Goal: Task Accomplishment & Management: Manage account settings

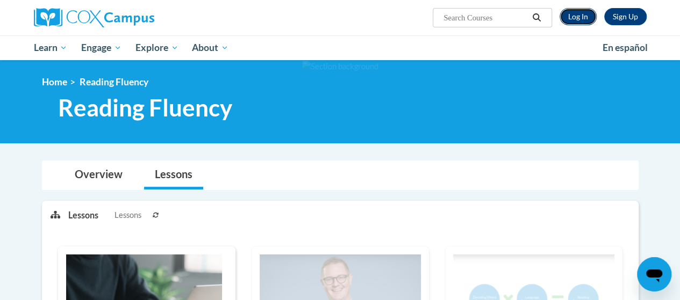
click at [574, 19] on link "Log In" at bounding box center [577, 16] width 37 height 17
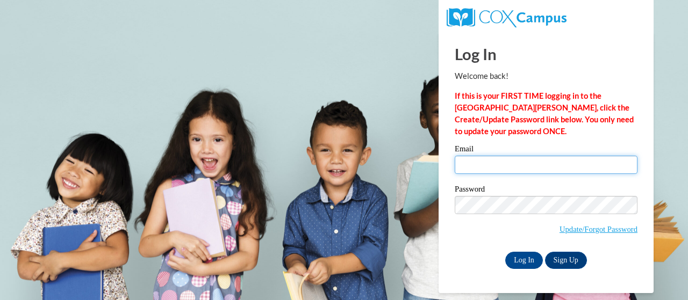
click at [499, 167] on input "Email" at bounding box center [546, 165] width 183 height 18
type input "ygreen@kippstriveprimary.org"
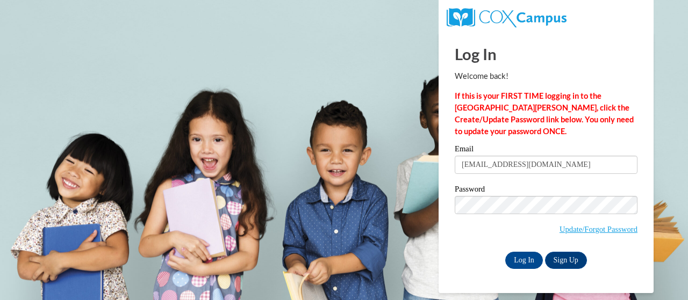
click at [531, 163] on input "ygreen@kippstriveprimary.org" at bounding box center [546, 165] width 183 height 18
click at [476, 260] on div "Log In Sign Up" at bounding box center [546, 260] width 183 height 17
click at [513, 261] on input "Log In" at bounding box center [524, 260] width 38 height 17
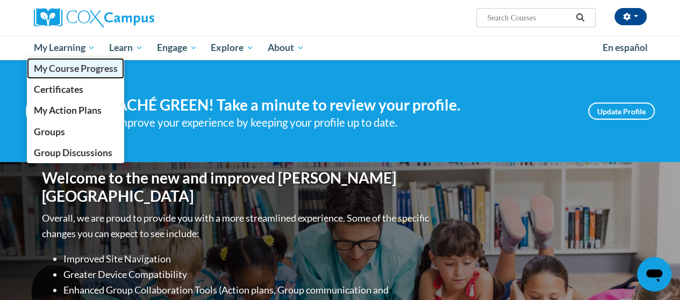
click at [85, 66] on span "My Course Progress" at bounding box center [75, 68] width 84 height 11
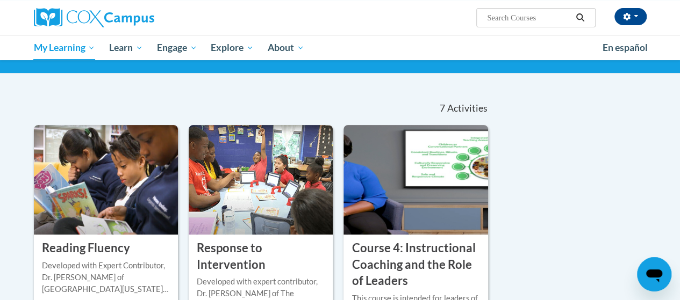
scroll to position [70, 0]
